Goal: Check status: Check status

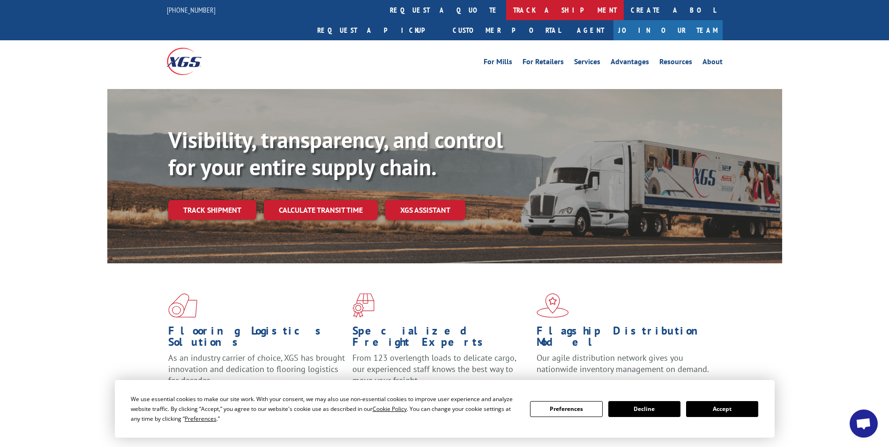
click at [506, 9] on link "track a shipment" at bounding box center [565, 10] width 118 height 20
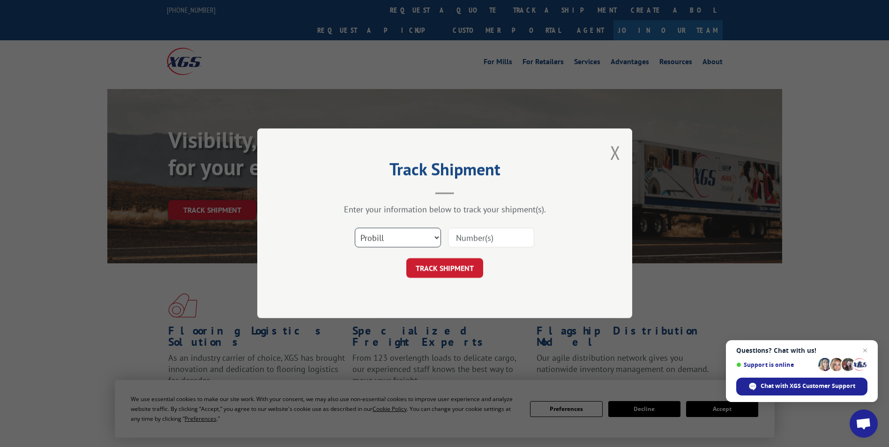
click at [387, 237] on select "Select category... Probill BOL PO" at bounding box center [398, 238] width 86 height 20
select select "bol"
click at [355, 228] on select "Select category... Probill BOL PO" at bounding box center [398, 238] width 86 height 20
click at [474, 236] on input at bounding box center [491, 238] width 86 height 20
paste input "6025459"
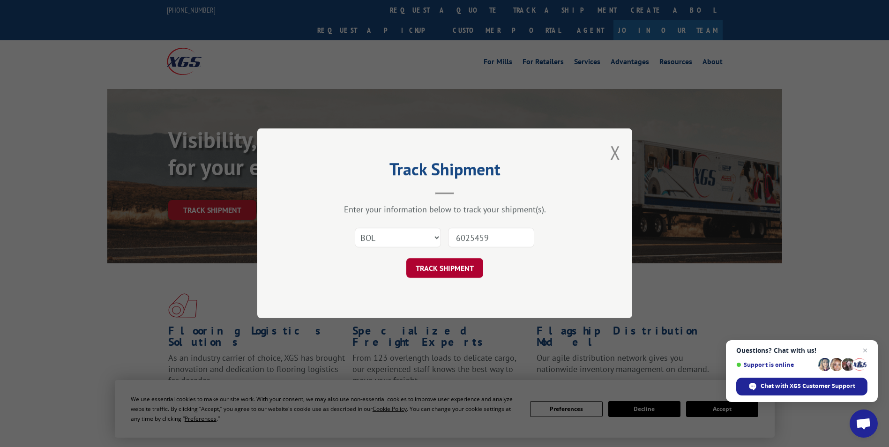
type input "6025459"
click at [441, 266] on button "TRACK SHIPMENT" at bounding box center [444, 269] width 77 height 20
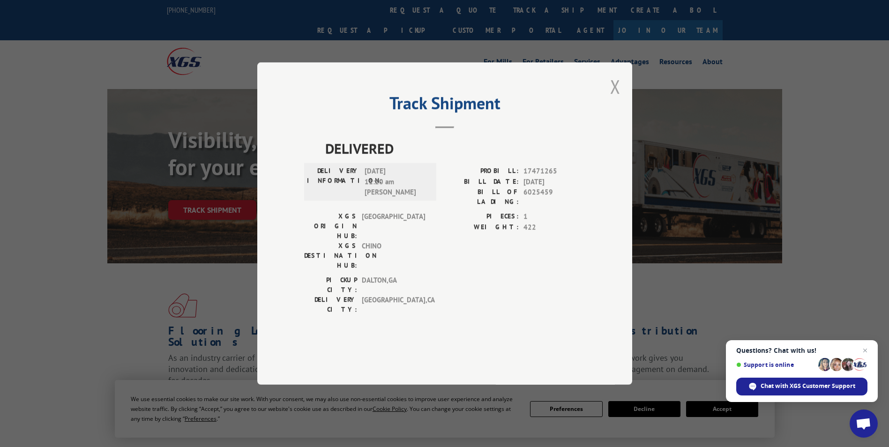
click at [614, 99] on button "Close modal" at bounding box center [615, 86] width 10 height 25
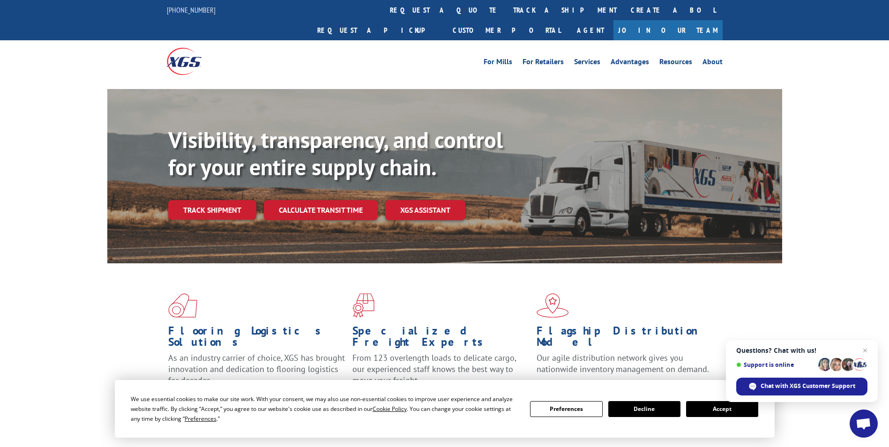
drag, startPoint x: 408, startPoint y: 7, endPoint x: 416, endPoint y: 29, distance: 23.0
click at [506, 7] on link "track a shipment" at bounding box center [565, 10] width 118 height 20
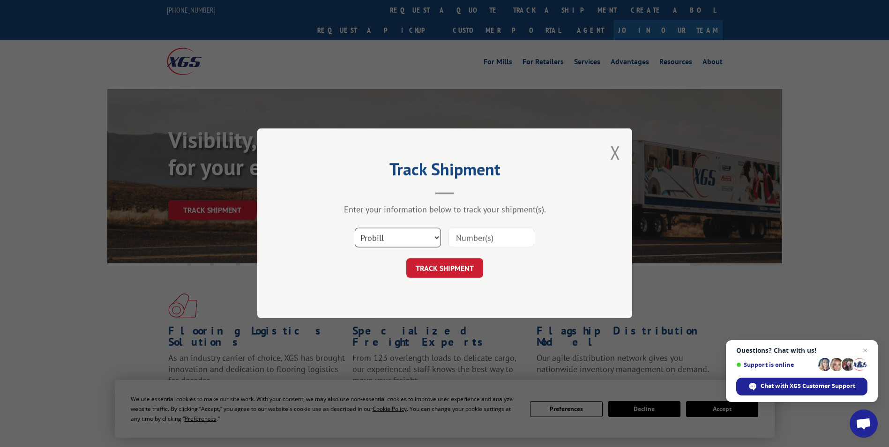
click at [382, 235] on select "Select category... Probill BOL PO" at bounding box center [398, 238] width 86 height 20
select select "bol"
click at [355, 228] on select "Select category... Probill BOL PO" at bounding box center [398, 238] width 86 height 20
click at [475, 238] on input at bounding box center [491, 238] width 86 height 20
paste input "6025459"
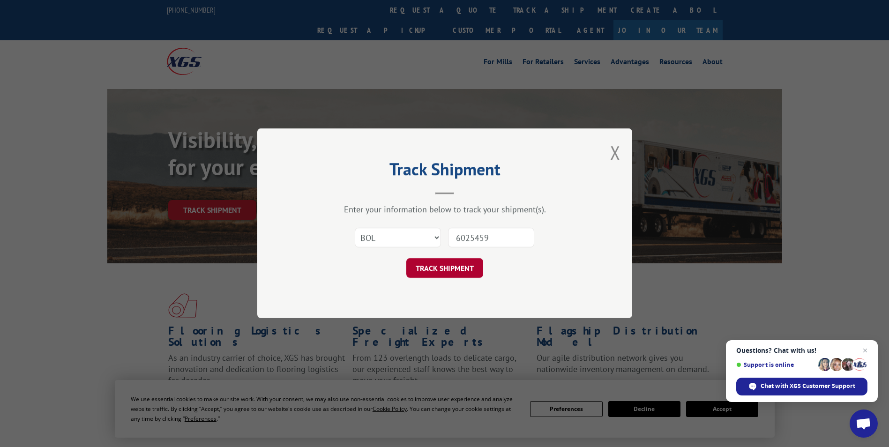
type input "6025459"
click at [462, 269] on button "TRACK SHIPMENT" at bounding box center [444, 269] width 77 height 20
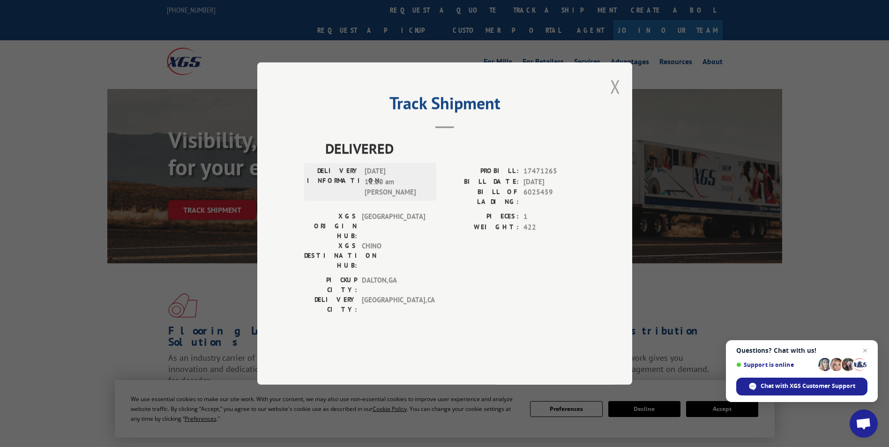
click at [615, 99] on button "Close modal" at bounding box center [615, 86] width 10 height 25
